Goal: Transaction & Acquisition: Purchase product/service

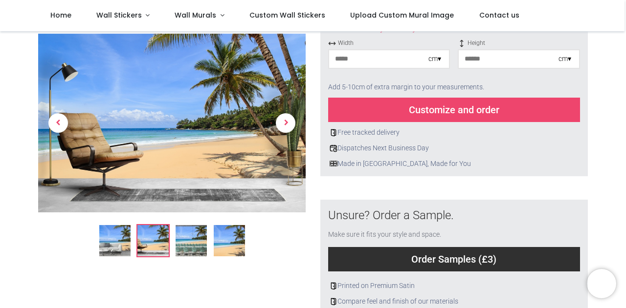
scroll to position [147, 0]
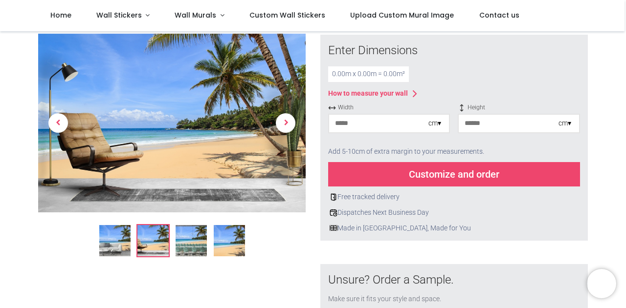
click at [375, 124] on input "number" at bounding box center [378, 124] width 99 height 18
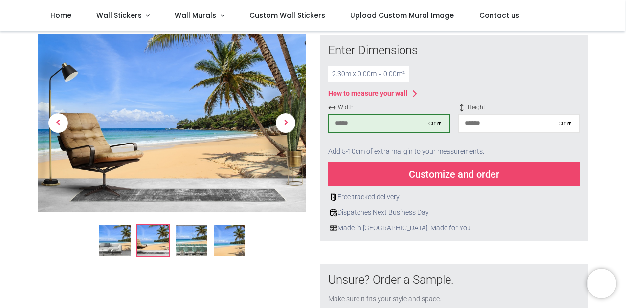
click at [474, 126] on input "number" at bounding box center [507, 124] width 99 height 18
click at [405, 118] on input "***" at bounding box center [378, 124] width 99 height 18
type input "***"
click at [484, 122] on input "number" at bounding box center [507, 124] width 99 height 18
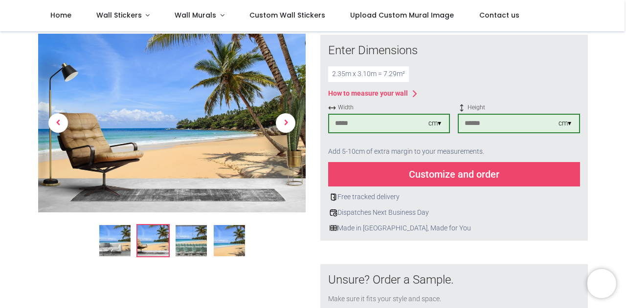
type input "***"
click at [471, 175] on div "Customize and order" at bounding box center [454, 174] width 252 height 24
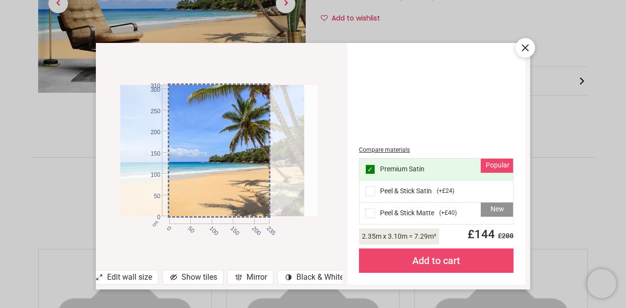
drag, startPoint x: 219, startPoint y: 141, endPoint x: 205, endPoint y: 159, distance: 23.1
click at [205, 159] on div at bounding box center [205, 150] width 197 height 131
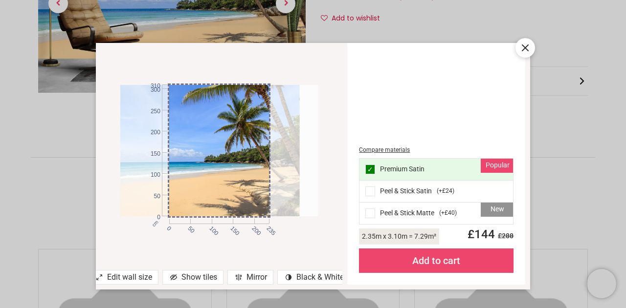
drag, startPoint x: 208, startPoint y: 158, endPoint x: 203, endPoint y: 168, distance: 10.7
click at [203, 168] on div at bounding box center [200, 150] width 197 height 131
click at [522, 46] on icon at bounding box center [525, 48] width 12 height 12
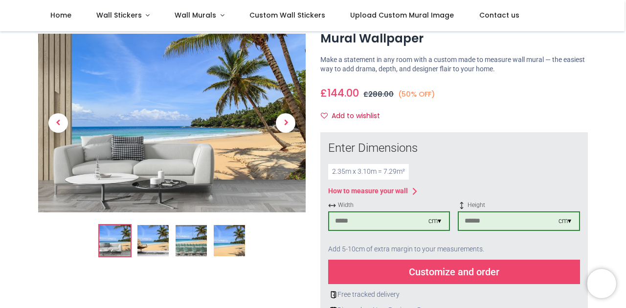
scroll to position [0, 0]
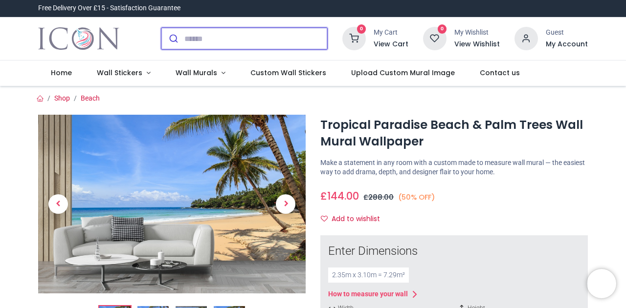
click at [198, 38] on input "search" at bounding box center [255, 39] width 143 height 22
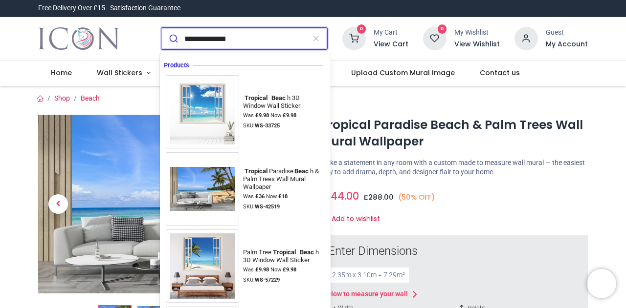
type input "**********"
click at [161, 28] on button "submit" at bounding box center [172, 39] width 23 height 22
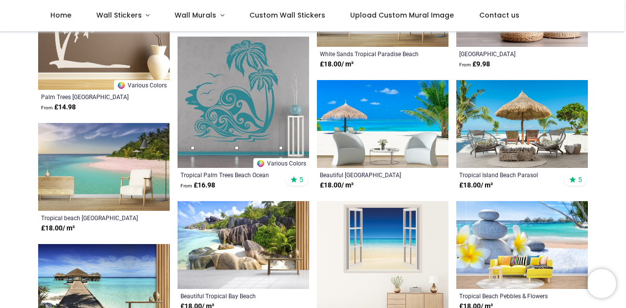
scroll to position [342, 0]
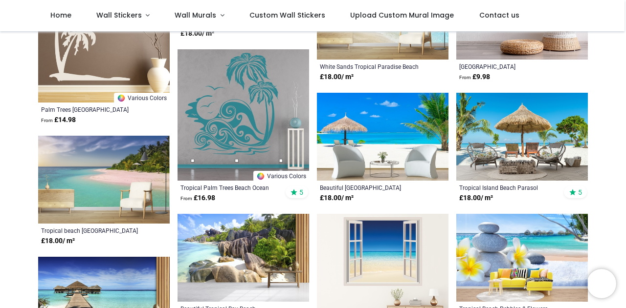
click at [383, 138] on img at bounding box center [382, 137] width 131 height 88
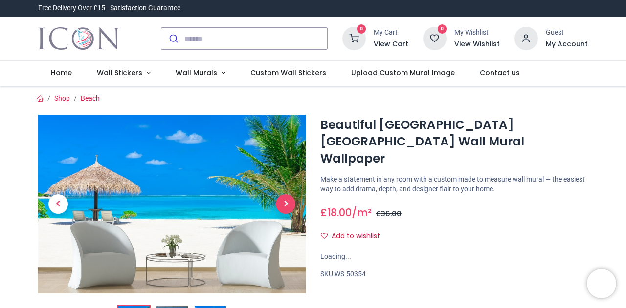
click at [290, 204] on span "Next" at bounding box center [286, 205] width 20 height 20
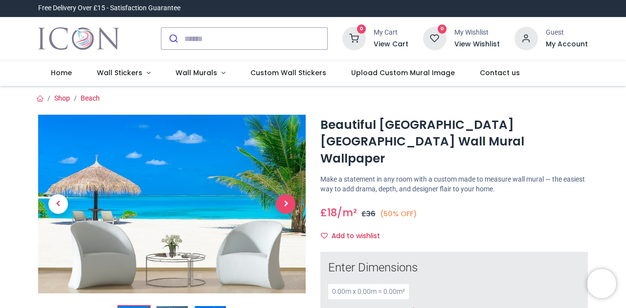
click at [289, 202] on span "Next" at bounding box center [286, 205] width 20 height 20
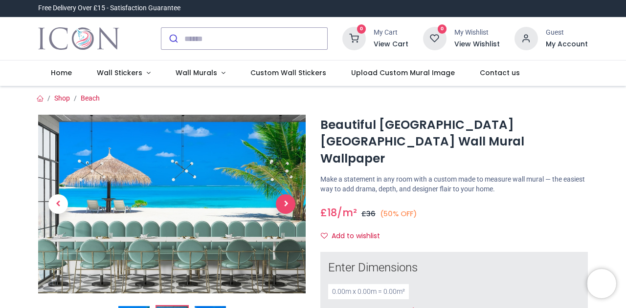
click at [289, 202] on span "Next" at bounding box center [286, 205] width 20 height 20
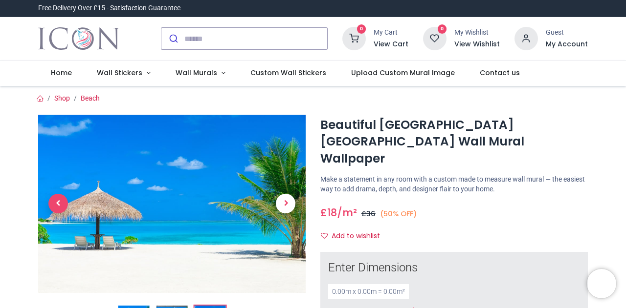
click at [49, 200] on link at bounding box center [58, 204] width 40 height 125
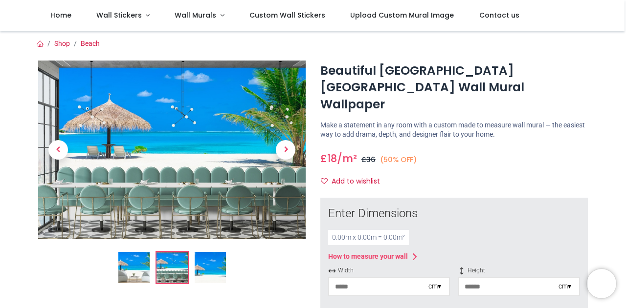
scroll to position [98, 0]
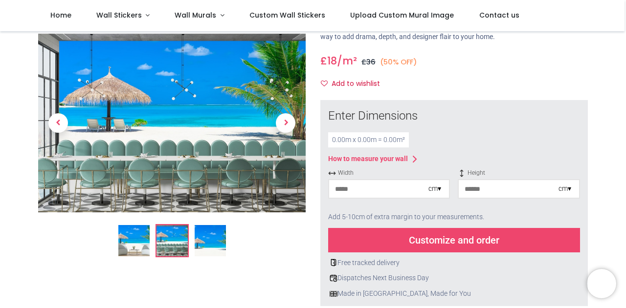
click at [385, 180] on input "number" at bounding box center [378, 189] width 99 height 18
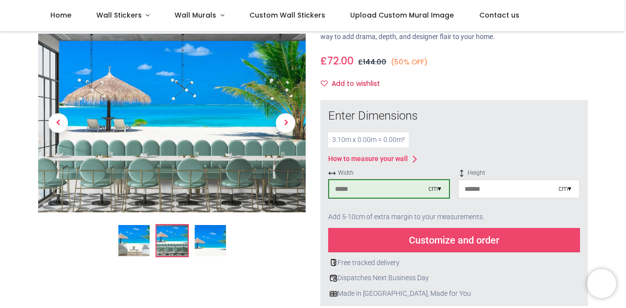
type input "***"
click at [477, 180] on input "number" at bounding box center [507, 189] width 99 height 18
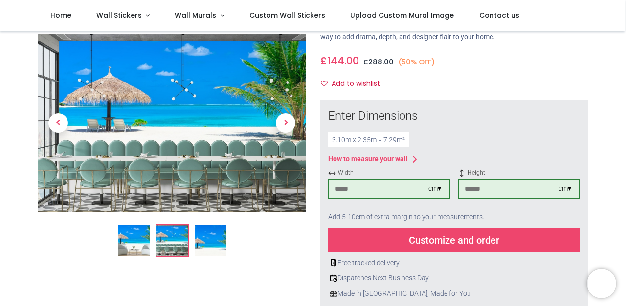
type input "***"
click at [483, 228] on div "Customize and order" at bounding box center [454, 240] width 252 height 24
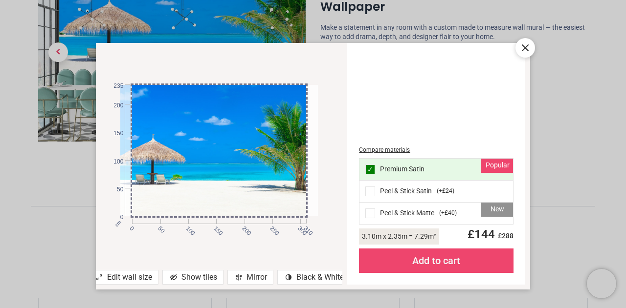
drag, startPoint x: 206, startPoint y: 153, endPoint x: 138, endPoint y: 151, distance: 68.0
click at [130, 153] on div "cm 0 50 100 150 200 250 300 310 0 50 100 150 200 235" at bounding box center [218, 150] width 197 height 131
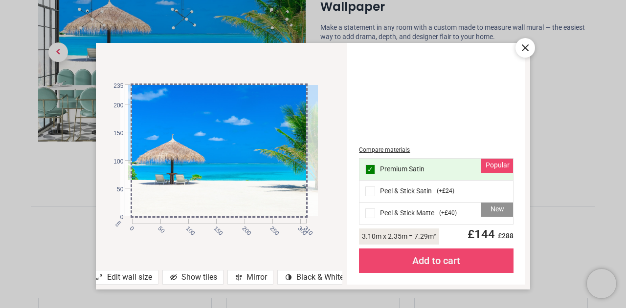
drag, startPoint x: 178, startPoint y: 144, endPoint x: 115, endPoint y: 139, distance: 63.7
click at [115, 139] on div "cm 0 50 100 150 200 250 300 310 0 50 100 150 200 235" at bounding box center [219, 151] width 247 height 196
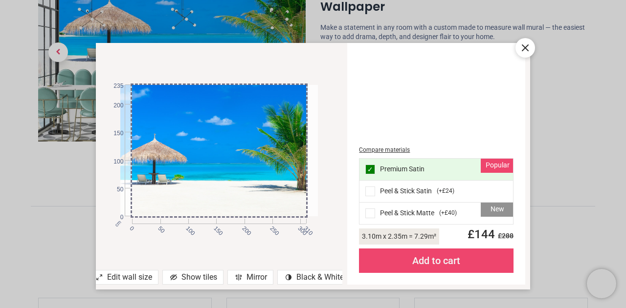
drag, startPoint x: 181, startPoint y: 168, endPoint x: 131, endPoint y: 160, distance: 49.9
click at [131, 160] on div "cm 0 50 100 150 200 250 300 310 0 50 100 150 200 235" at bounding box center [218, 150] width 197 height 131
drag, startPoint x: 249, startPoint y: 176, endPoint x: 160, endPoint y: 166, distance: 90.1
click at [160, 166] on div at bounding box center [208, 150] width 197 height 131
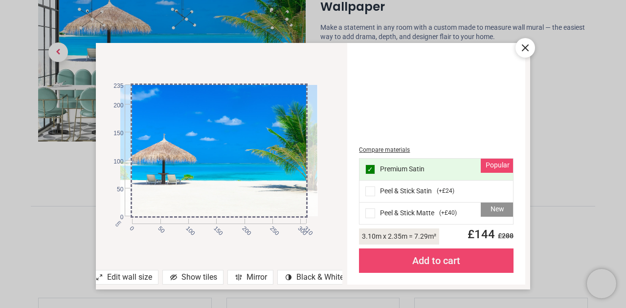
drag, startPoint x: 247, startPoint y: 177, endPoint x: 156, endPoint y: 119, distance: 108.3
click at [159, 119] on div at bounding box center [218, 150] width 197 height 131
click at [524, 53] on icon at bounding box center [525, 48] width 12 height 12
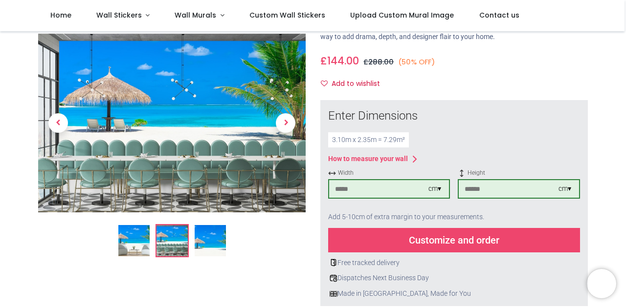
click at [213, 234] on img at bounding box center [210, 241] width 31 height 31
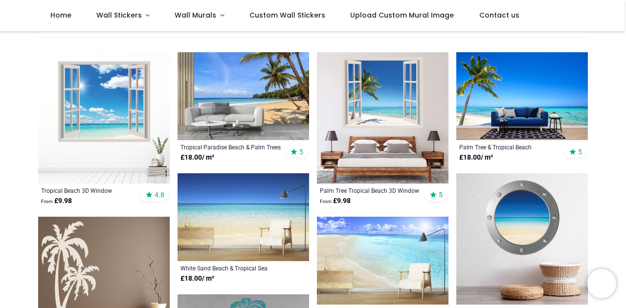
scroll to position [98, 0]
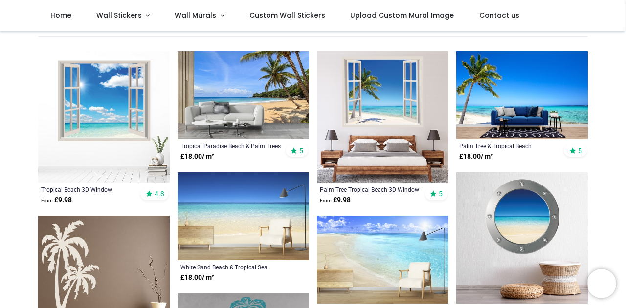
click at [490, 97] on img at bounding box center [521, 95] width 131 height 88
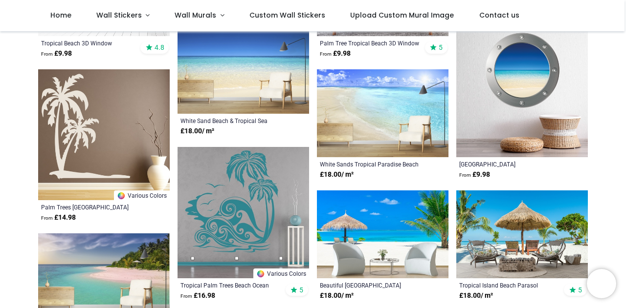
scroll to position [293, 0]
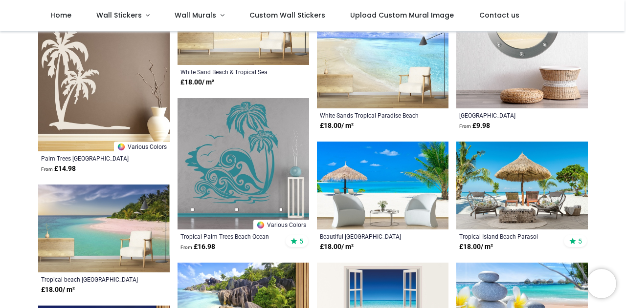
click at [486, 181] on img at bounding box center [521, 186] width 131 height 88
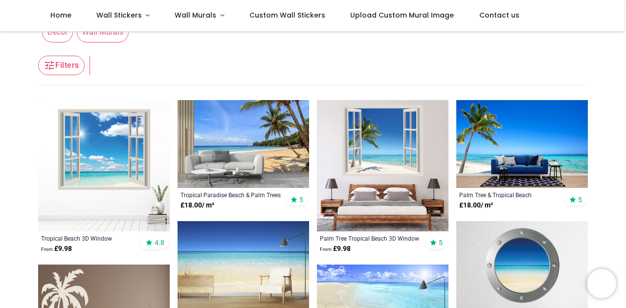
scroll to position [0, 0]
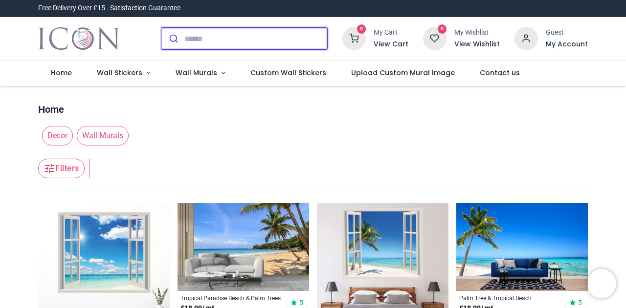
click at [198, 40] on input "search" at bounding box center [255, 39] width 143 height 22
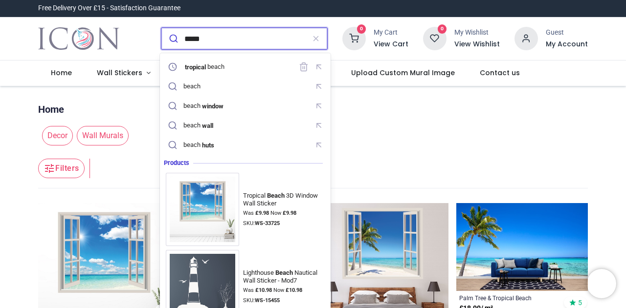
type input "*****"
click at [161, 28] on button "submit" at bounding box center [172, 39] width 23 height 22
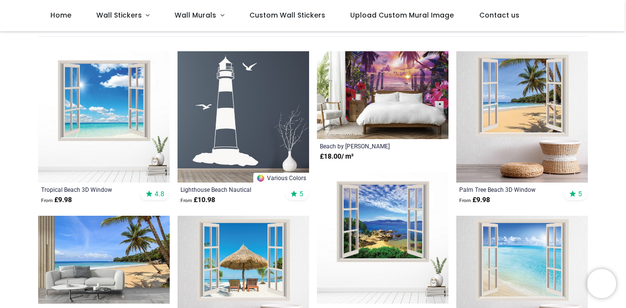
scroll to position [196, 0]
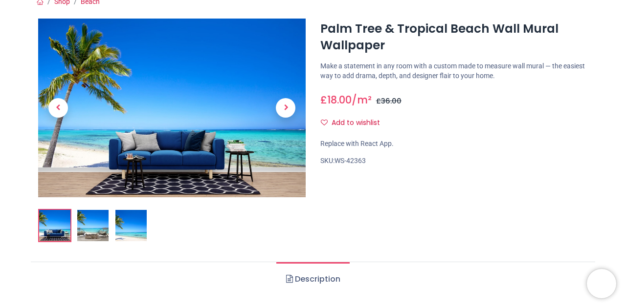
scroll to position [98, 0]
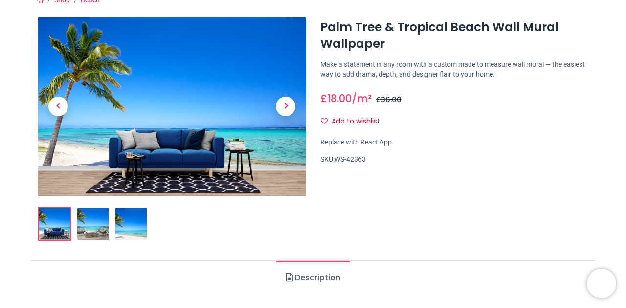
click at [136, 221] on img at bounding box center [130, 224] width 31 height 31
click at [135, 225] on img at bounding box center [130, 224] width 31 height 31
click at [137, 223] on img at bounding box center [130, 224] width 31 height 31
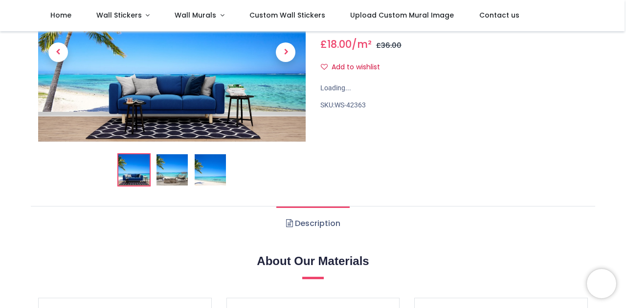
click at [284, 104] on link at bounding box center [285, 52] width 40 height 125
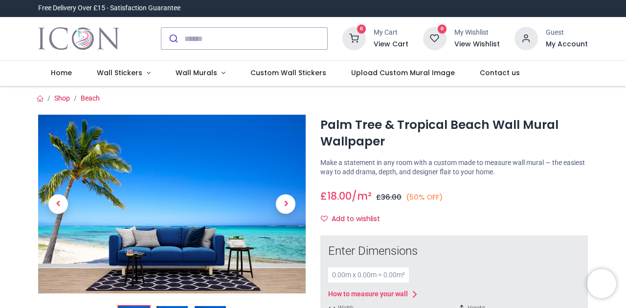
click at [285, 139] on img at bounding box center [171, 204] width 267 height 179
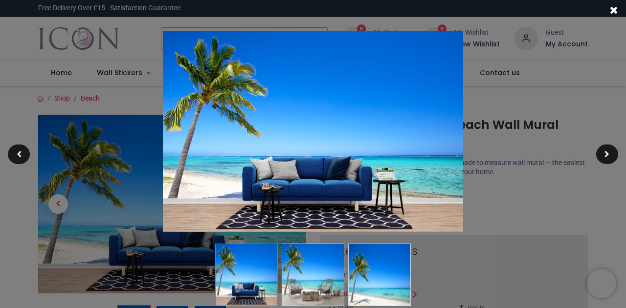
click at [382, 268] on img at bounding box center [379, 275] width 63 height 63
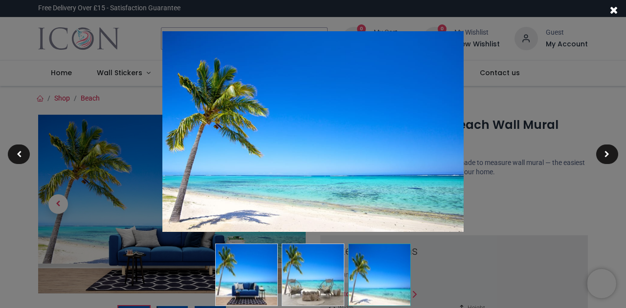
click at [510, 201] on div at bounding box center [313, 154] width 626 height 308
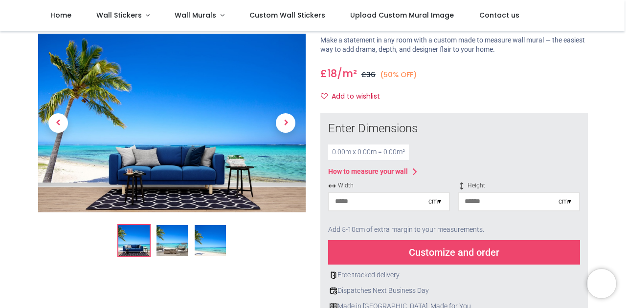
scroll to position [98, 0]
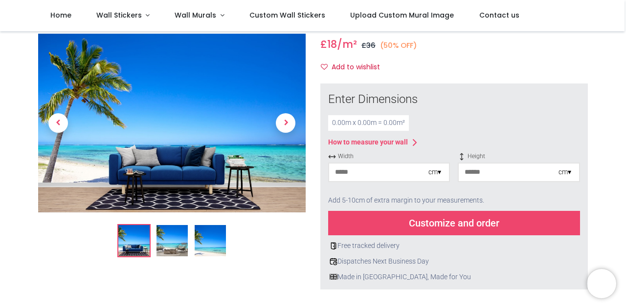
click at [385, 173] on input "number" at bounding box center [378, 173] width 99 height 18
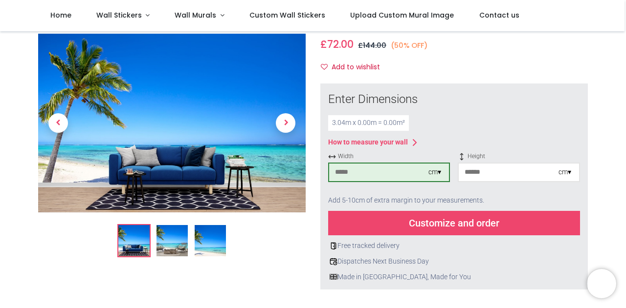
type input "***"
click at [476, 170] on input "number" at bounding box center [507, 173] width 99 height 18
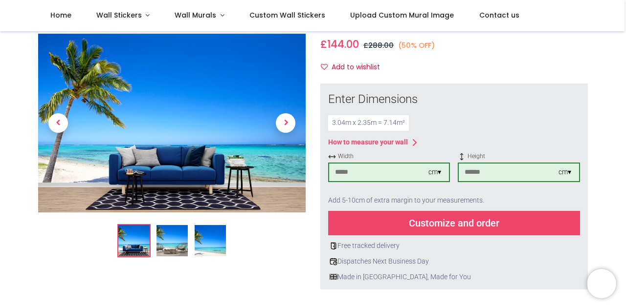
type input "***"
click at [391, 166] on input "***" at bounding box center [378, 173] width 99 height 18
type input "***"
click at [414, 226] on div "Customize and order" at bounding box center [454, 223] width 252 height 24
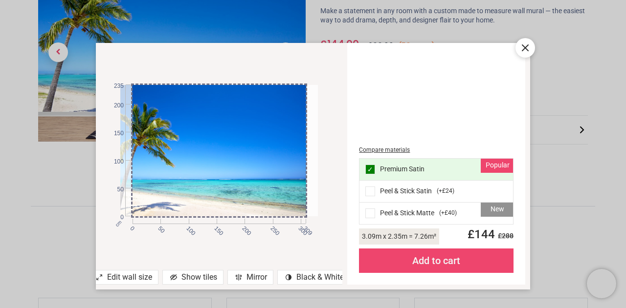
drag, startPoint x: 259, startPoint y: 153, endPoint x: 230, endPoint y: 156, distance: 29.0
click at [230, 156] on div at bounding box center [207, 150] width 197 height 131
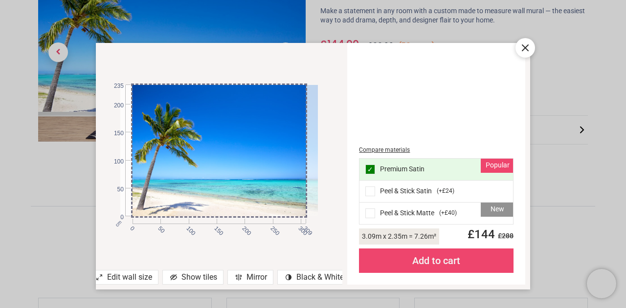
drag, startPoint x: 231, startPoint y: 155, endPoint x: 275, endPoint y: 158, distance: 43.6
click at [275, 158] on div at bounding box center [230, 150] width 197 height 131
click at [522, 45] on icon at bounding box center [525, 48] width 6 height 6
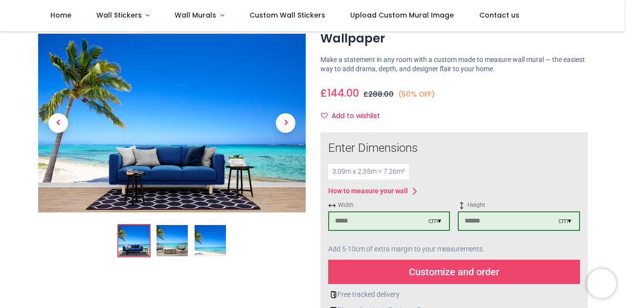
scroll to position [0, 0]
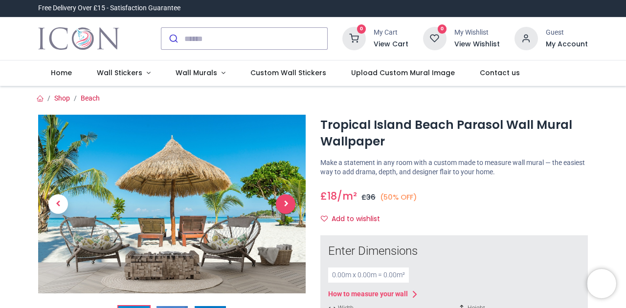
click at [288, 206] on span "Next" at bounding box center [286, 205] width 20 height 20
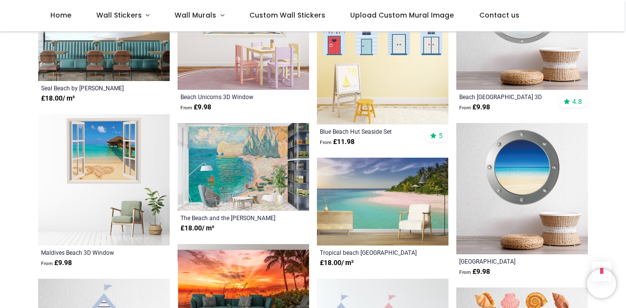
scroll to position [733, 0]
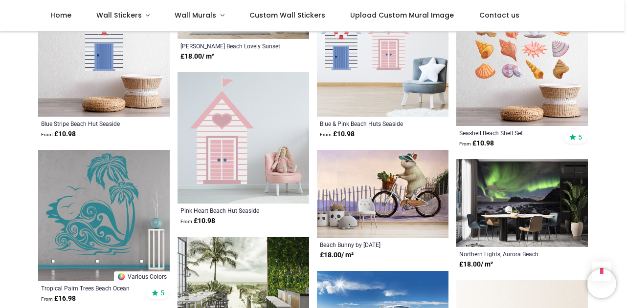
scroll to position [1026, 0]
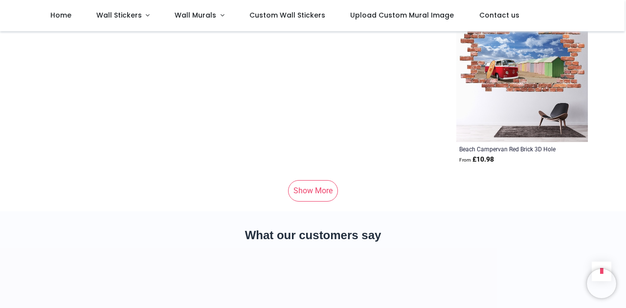
scroll to position [2151, 0]
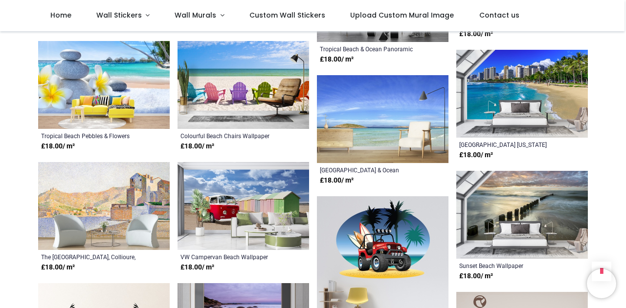
scroll to position [2640, 0]
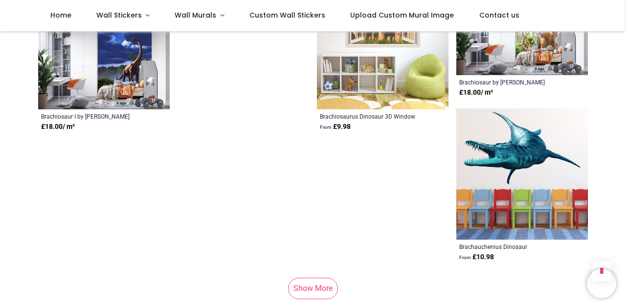
scroll to position [3924, 0]
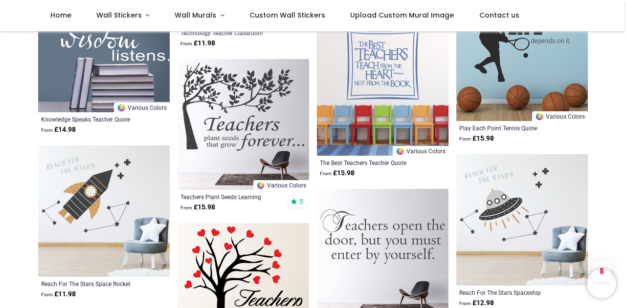
scroll to position [4413, 0]
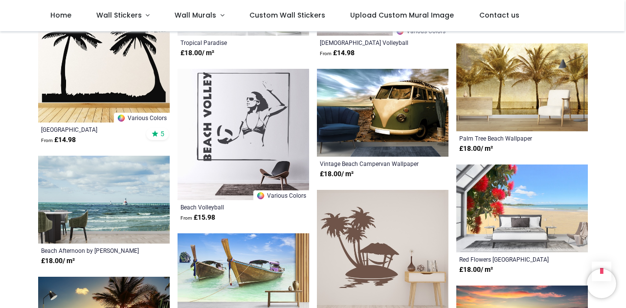
scroll to position [3191, 0]
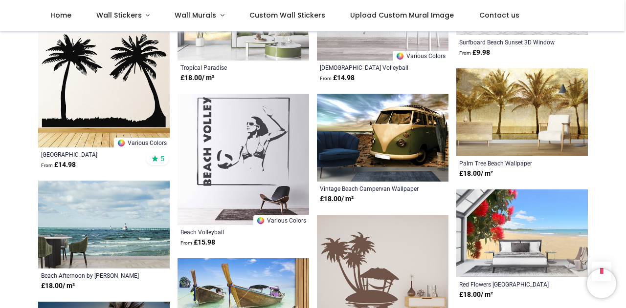
click at [547, 229] on img at bounding box center [521, 234] width 131 height 88
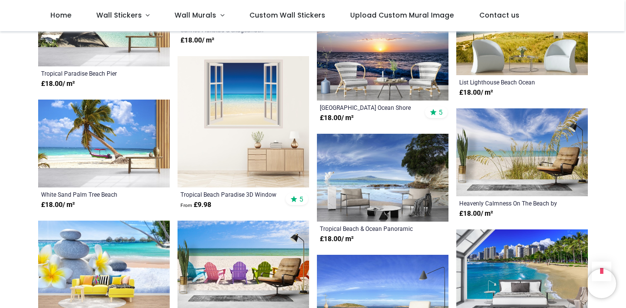
scroll to position [2409, 0]
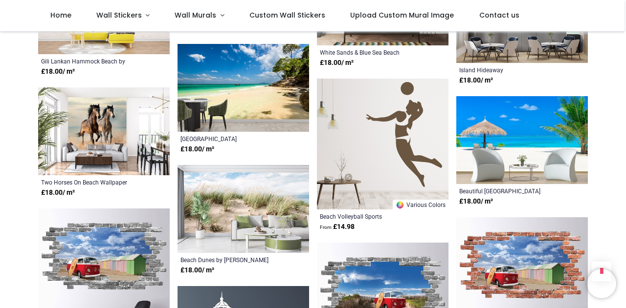
scroll to position [1920, 0]
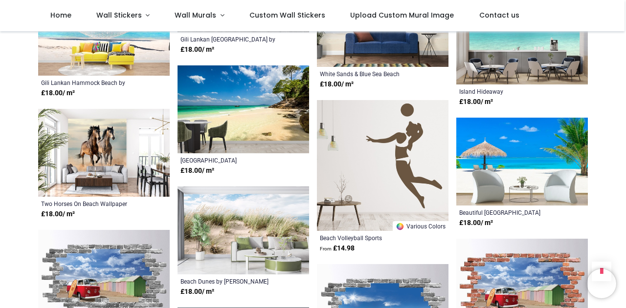
click at [247, 121] on img at bounding box center [242, 109] width 131 height 88
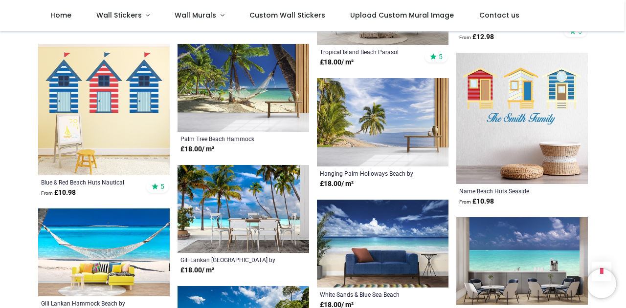
scroll to position [1676, 0]
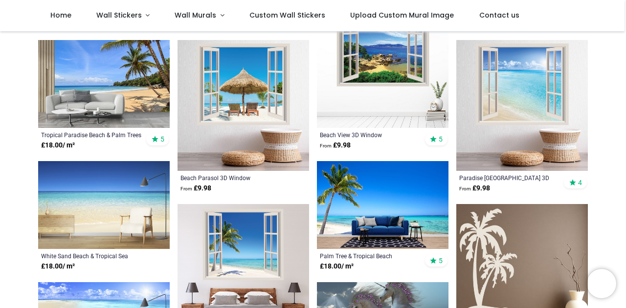
scroll to position [258, 0]
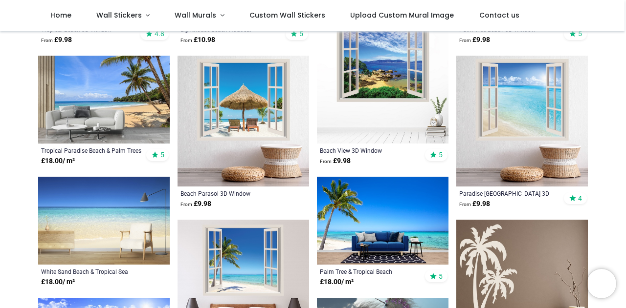
click at [355, 203] on img at bounding box center [382, 221] width 131 height 88
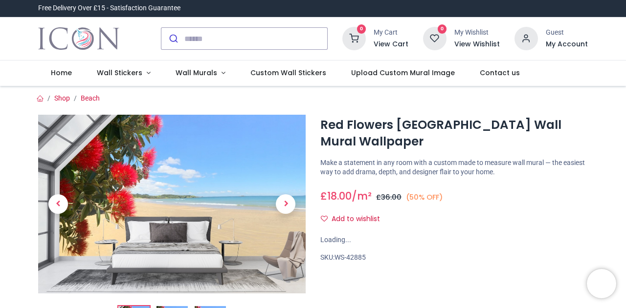
click at [291, 205] on span "Next" at bounding box center [286, 205] width 20 height 20
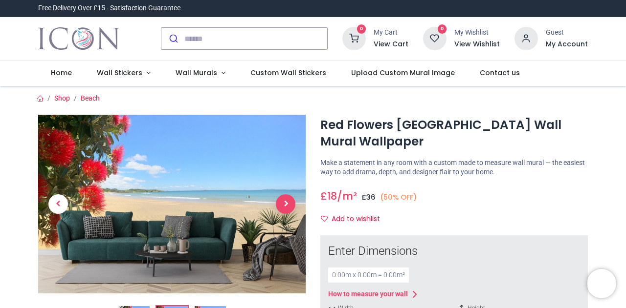
click at [291, 205] on span "Next" at bounding box center [286, 205] width 20 height 20
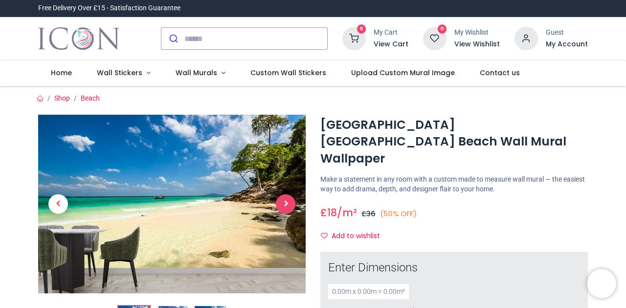
click at [287, 199] on span "Next" at bounding box center [286, 205] width 20 height 20
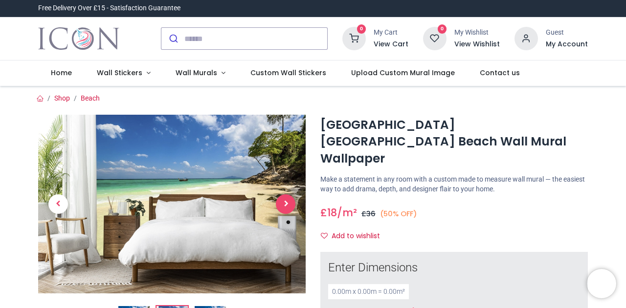
click at [287, 199] on span "Next" at bounding box center [286, 205] width 20 height 20
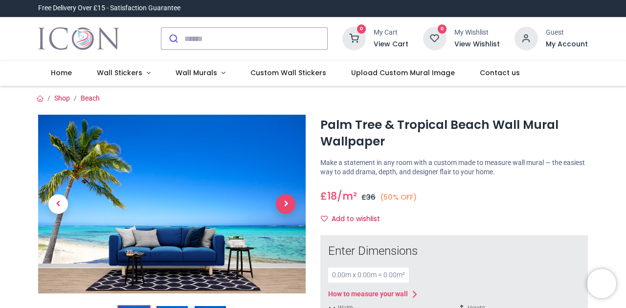
click at [284, 204] on span "Next" at bounding box center [286, 205] width 20 height 20
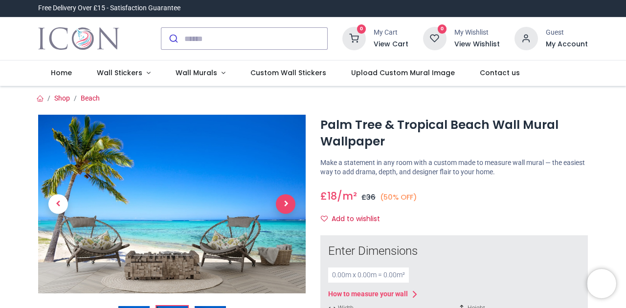
click at [285, 204] on span "Next" at bounding box center [286, 205] width 20 height 20
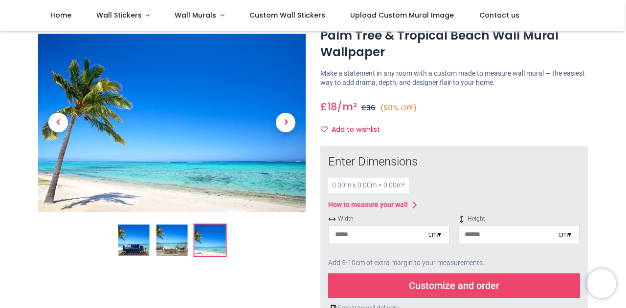
scroll to position [49, 0]
